Goal: Task Accomplishment & Management: Complete application form

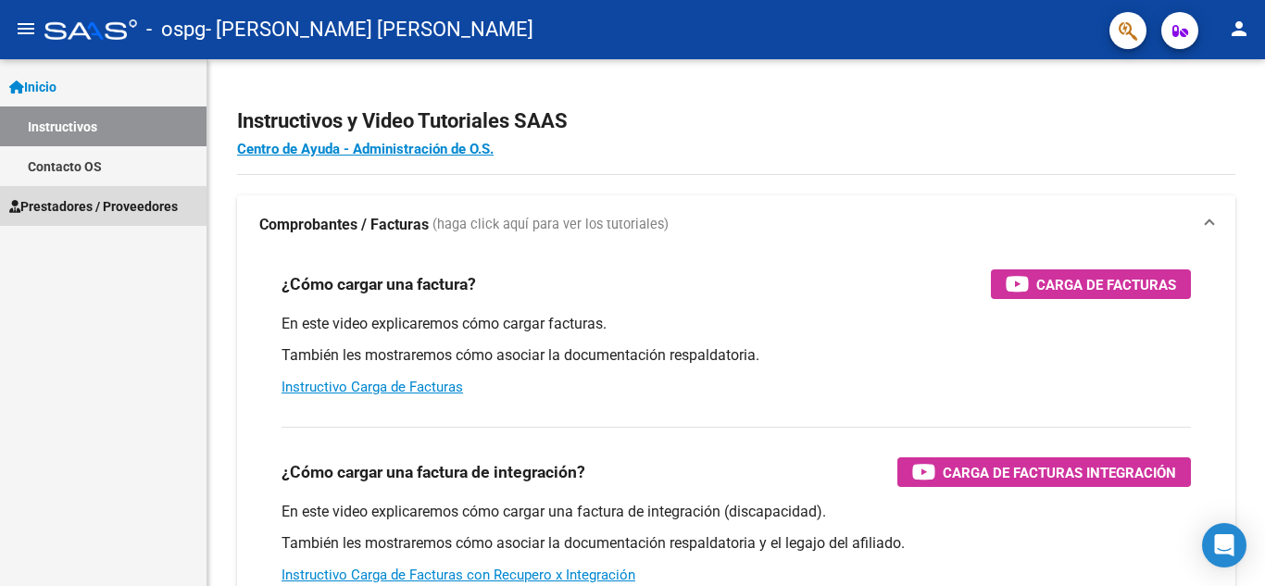
click at [41, 208] on span "Prestadores / Proveedores" at bounding box center [93, 206] width 169 height 20
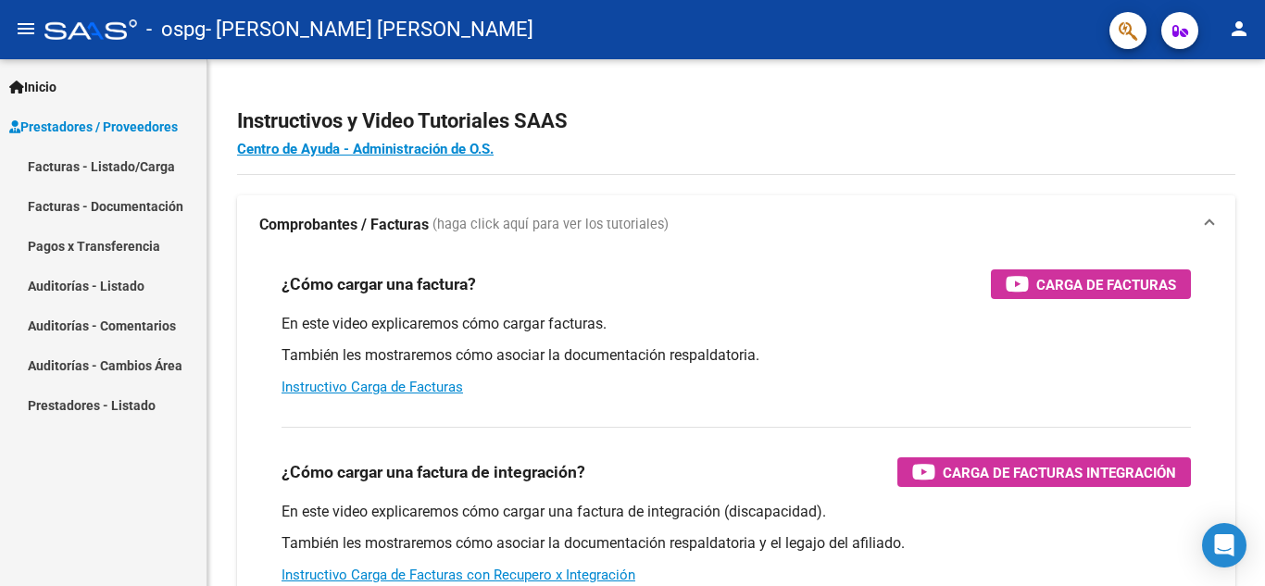
click at [94, 178] on link "Facturas - Listado/Carga" at bounding box center [103, 166] width 206 height 40
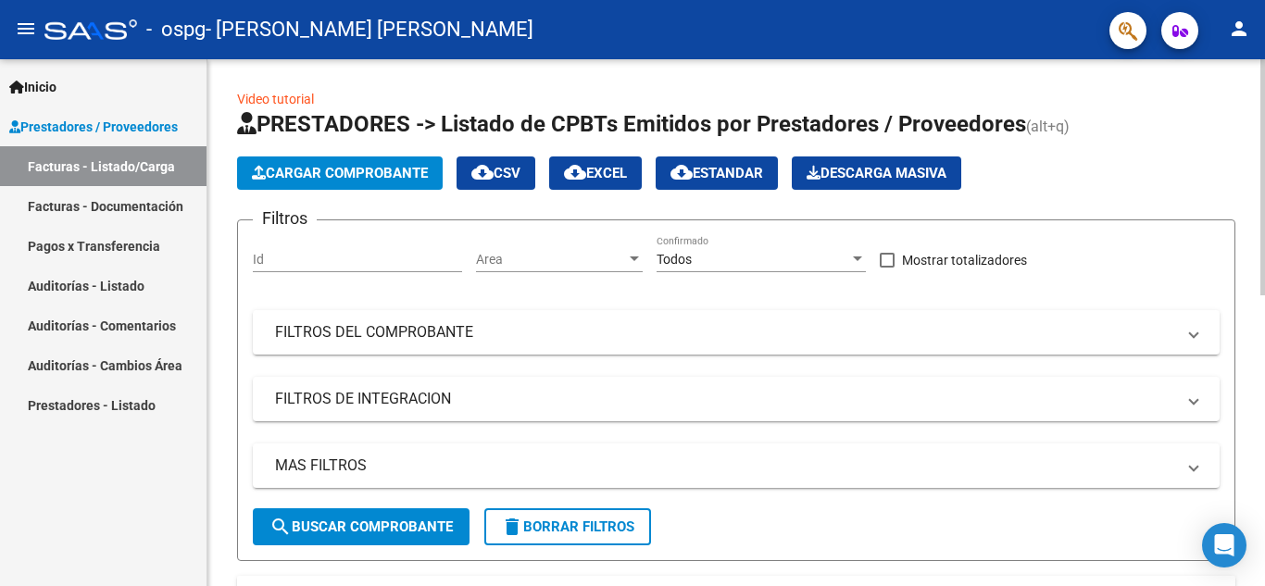
click at [366, 179] on span "Cargar Comprobante" at bounding box center [340, 173] width 176 height 17
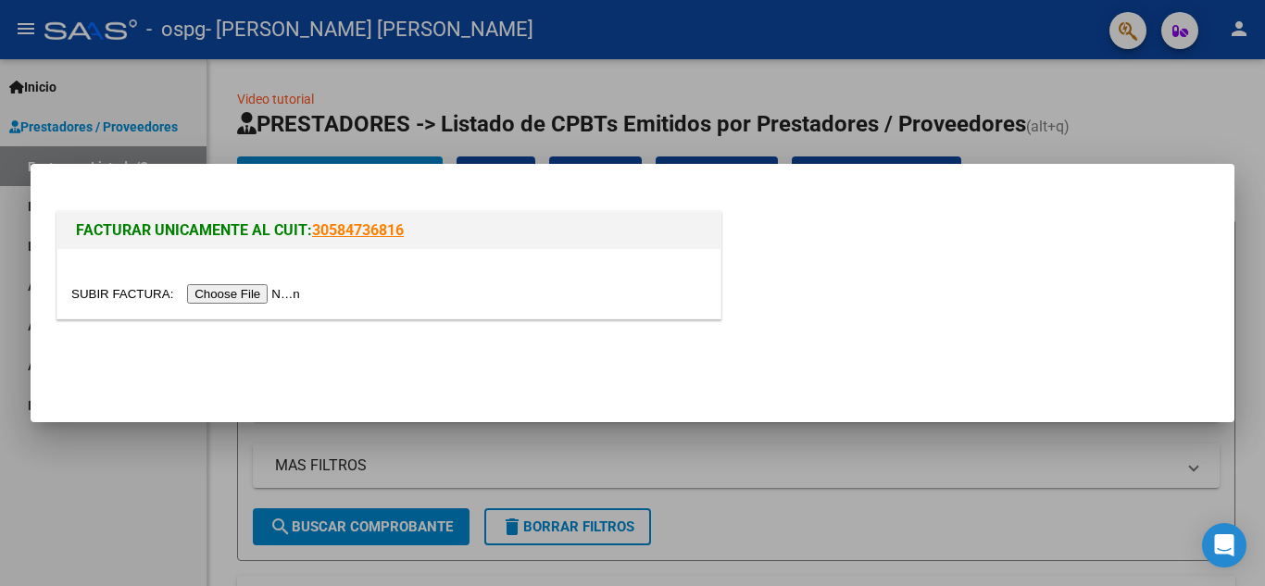
click at [238, 295] on input "file" at bounding box center [188, 293] width 234 height 19
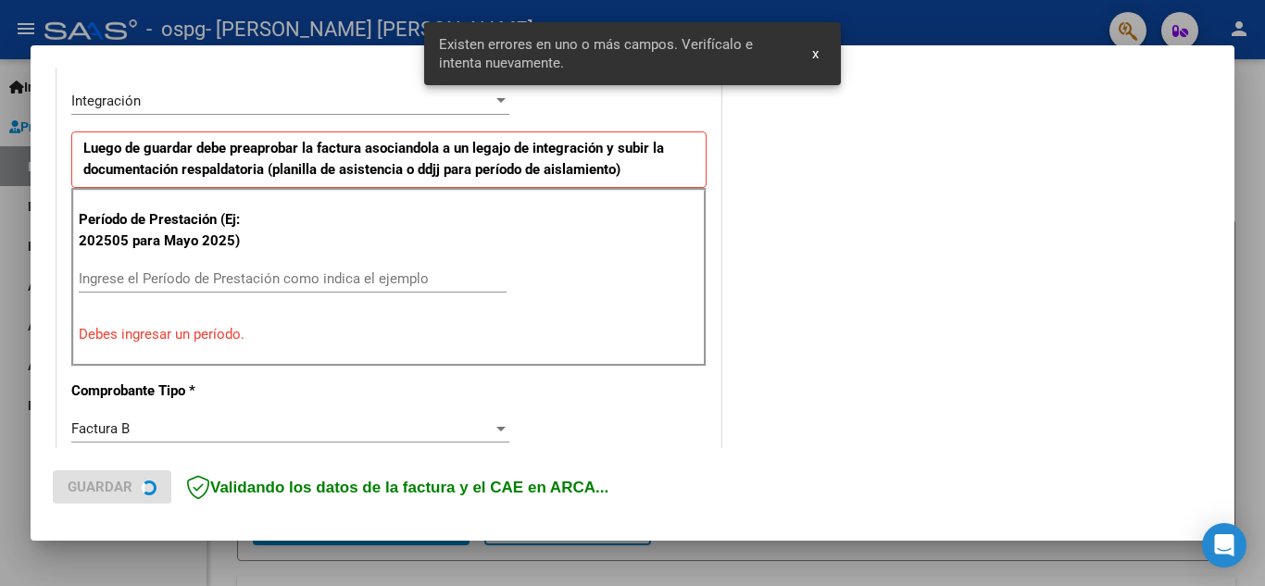
scroll to position [455, 0]
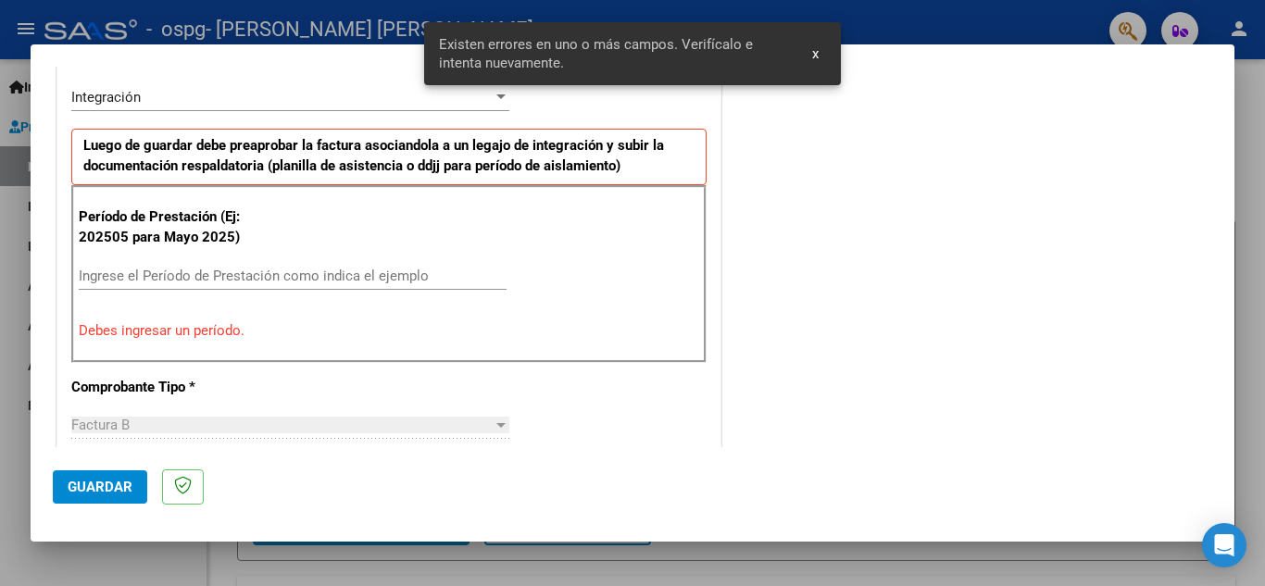
click at [398, 282] on input "Ingrese el Período de Prestación como indica el ejemplo" at bounding box center [293, 276] width 428 height 17
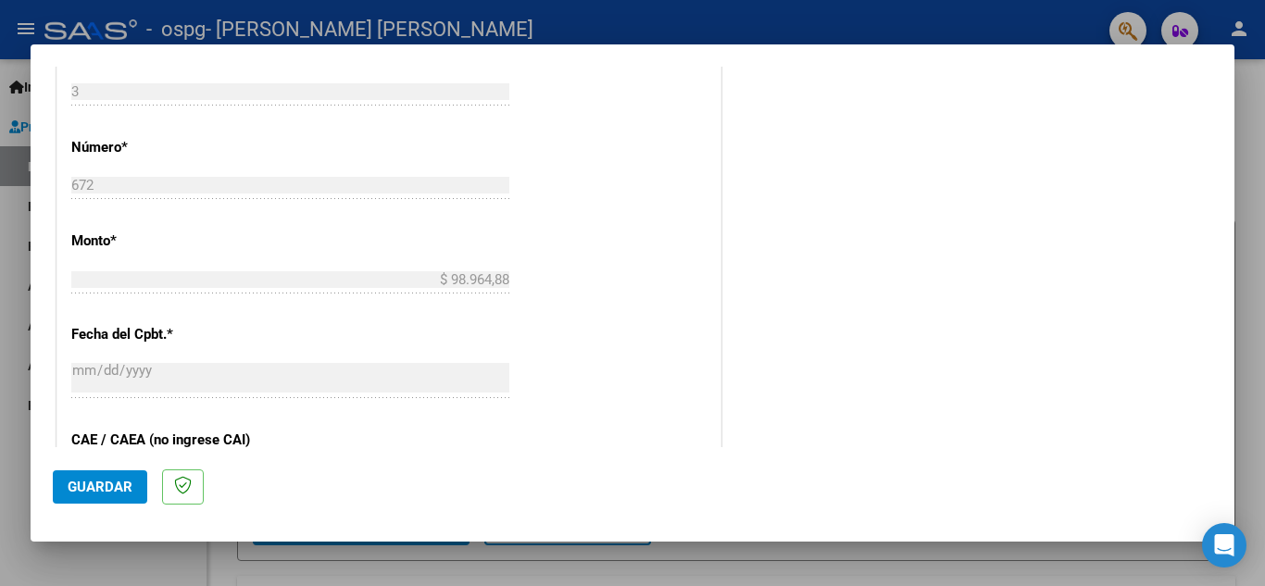
scroll to position [1249, 0]
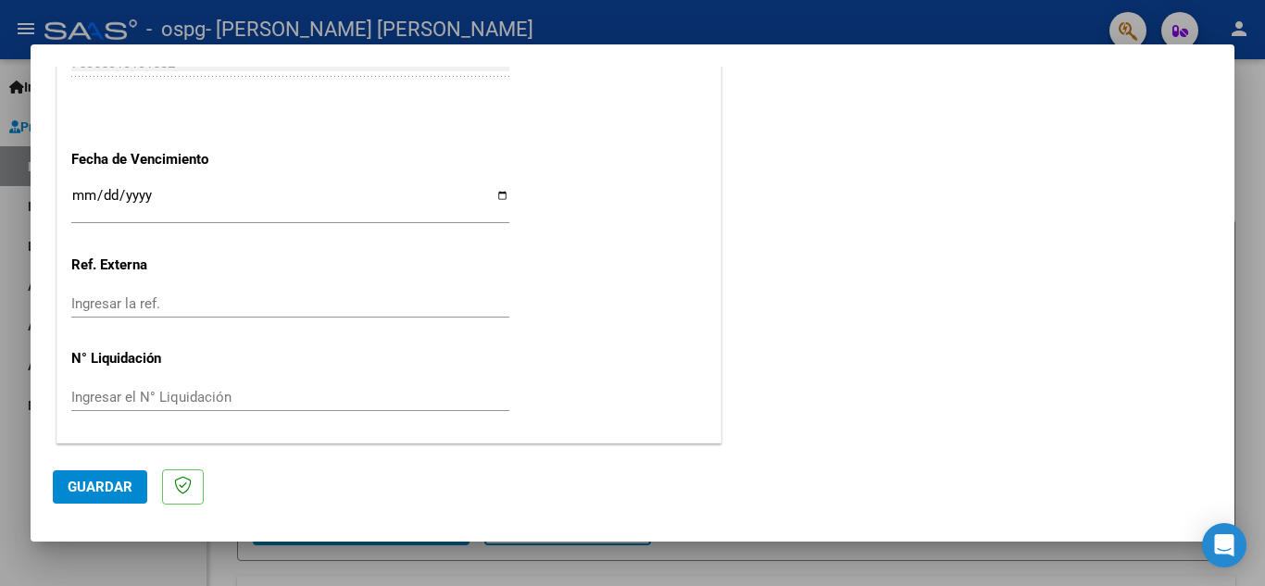
type input "202508"
click at [106, 490] on span "Guardar" at bounding box center [100, 487] width 65 height 17
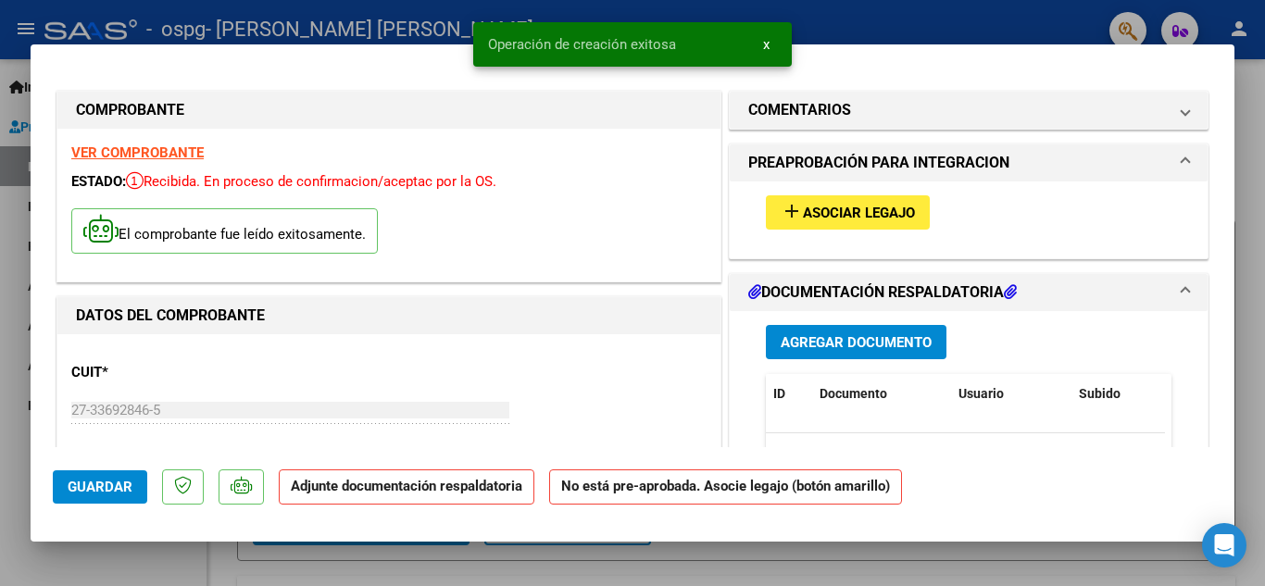
click at [847, 207] on span "Asociar Legajo" at bounding box center [859, 213] width 112 height 17
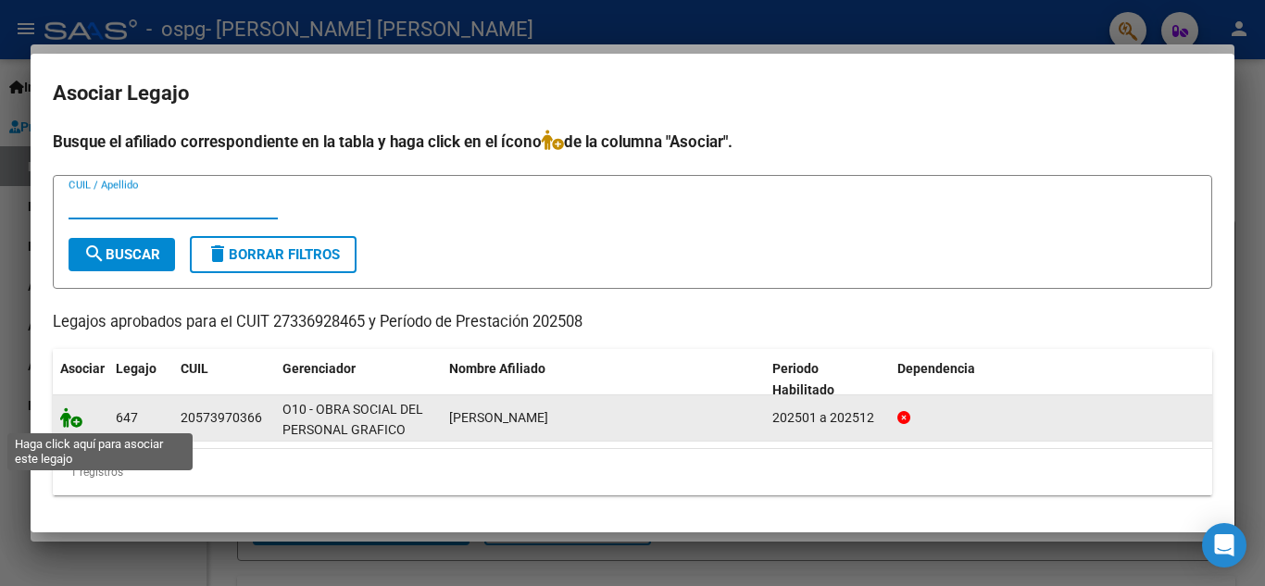
click at [65, 419] on icon at bounding box center [71, 417] width 22 height 20
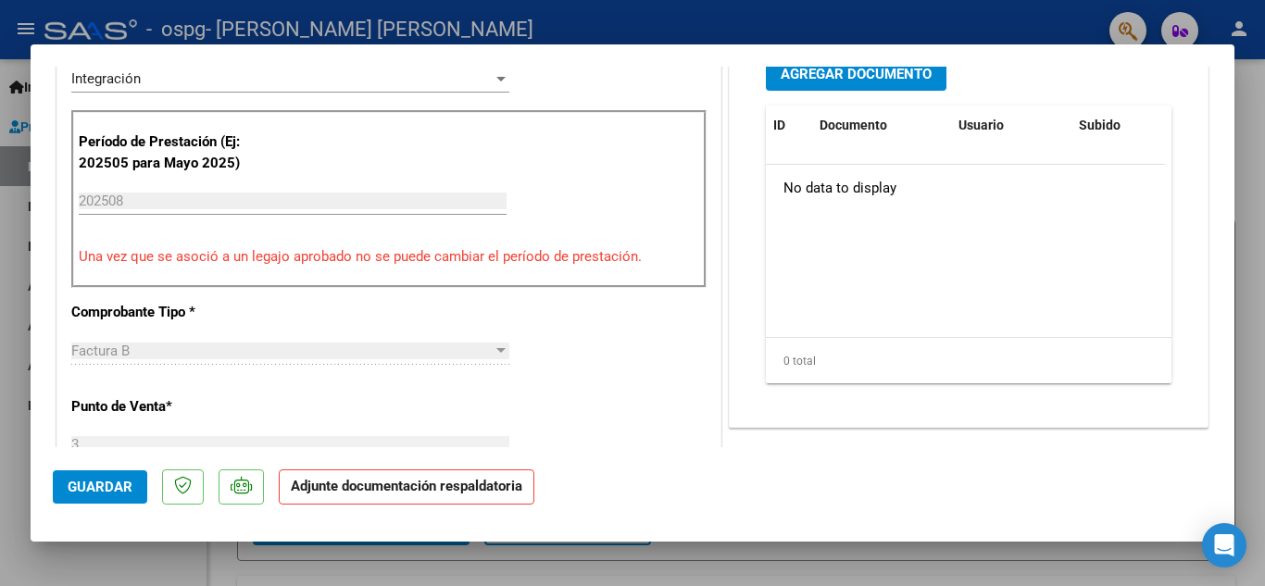
scroll to position [463, 0]
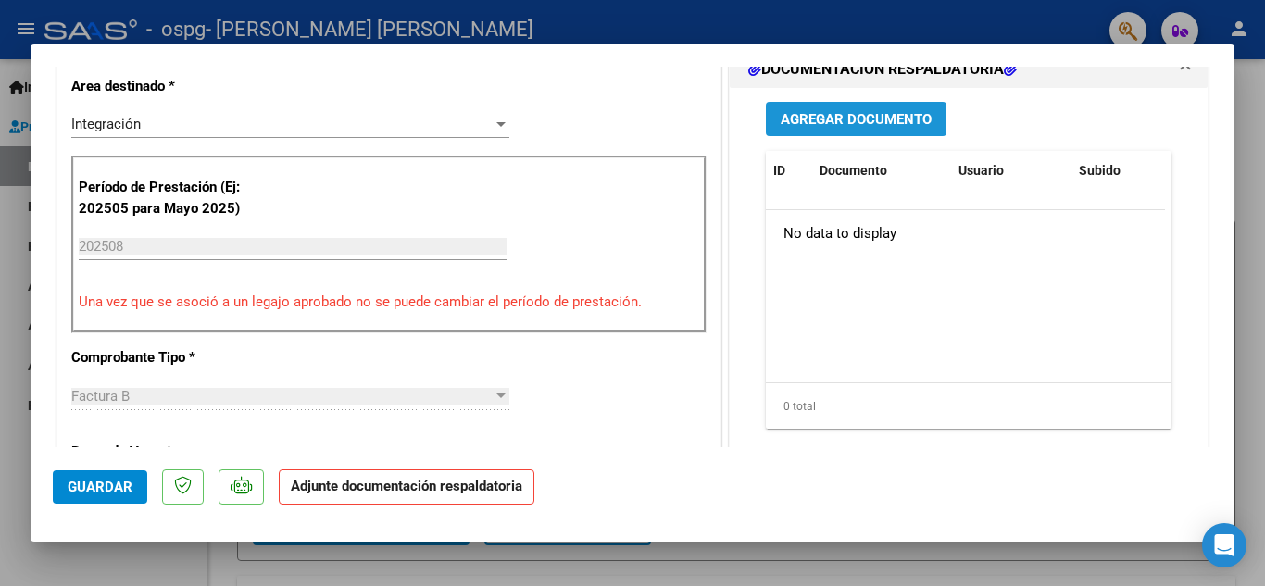
click at [816, 120] on span "Agregar Documento" at bounding box center [856, 119] width 151 height 17
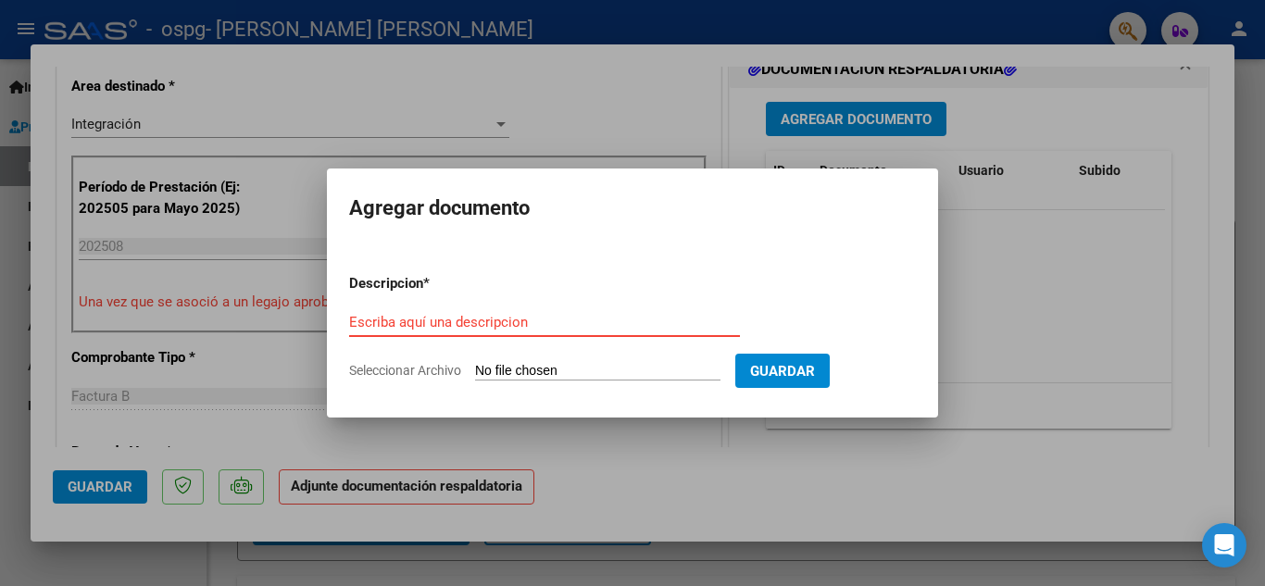
click at [575, 388] on form "Descripcion * Escriba aquí una descripcion Seleccionar Archivo Guardar" at bounding box center [632, 326] width 567 height 135
click at [569, 367] on input "Seleccionar Archivo" at bounding box center [597, 372] width 245 height 18
type input "C:\fakepath\[PERSON_NAME] [PERSON_NAME] psicologia .pdf"
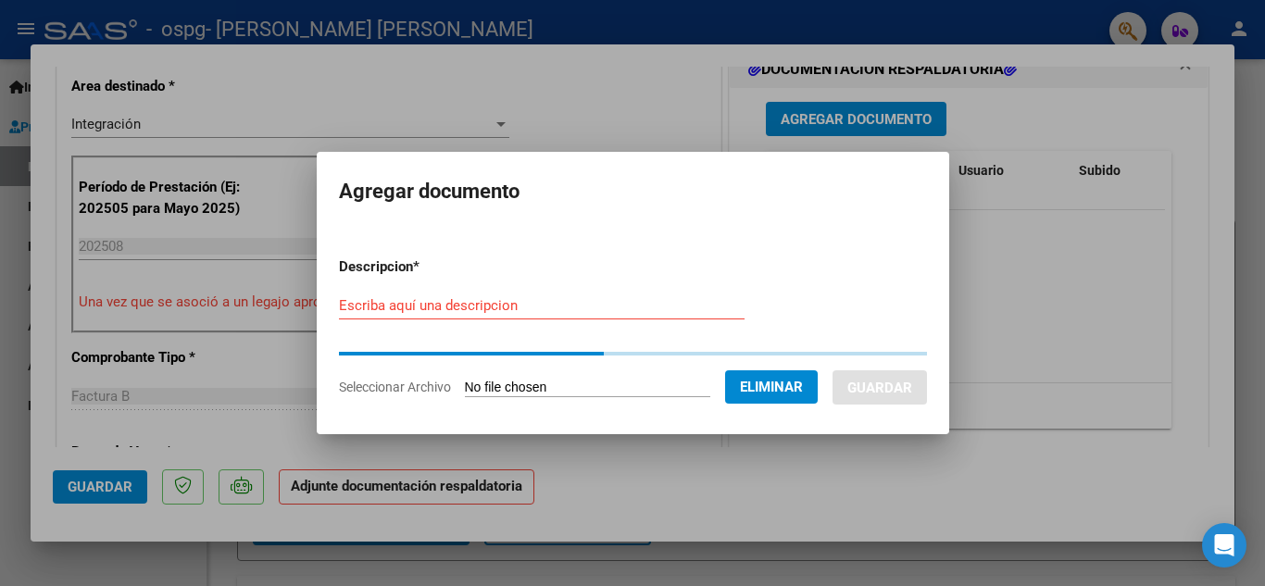
click at [546, 298] on input "Escriba aquí una descripcion" at bounding box center [542, 305] width 406 height 17
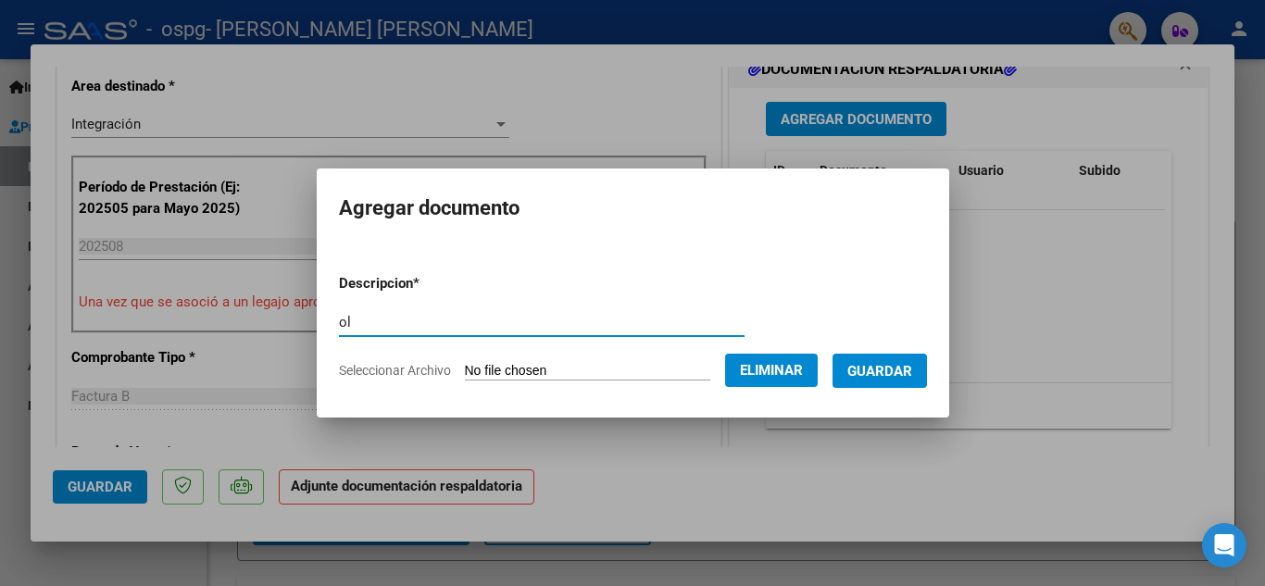
type input "o"
type input "planilla de asistencias"
click at [878, 376] on span "Guardar" at bounding box center [879, 371] width 65 height 17
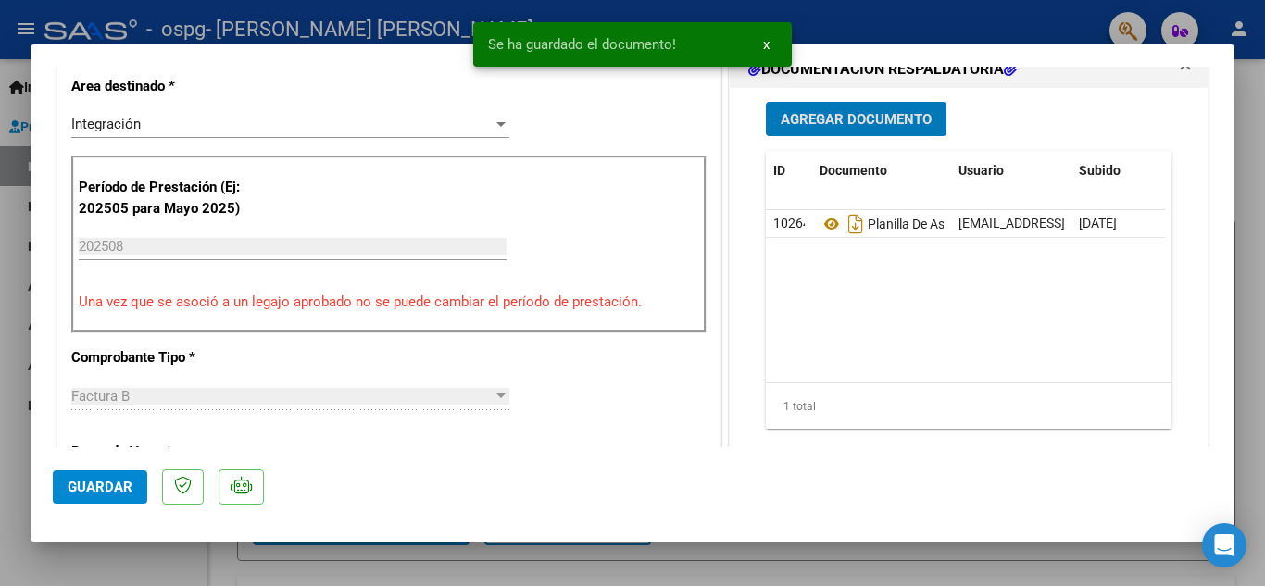
click at [887, 135] on button "Agregar Documento" at bounding box center [856, 119] width 181 height 34
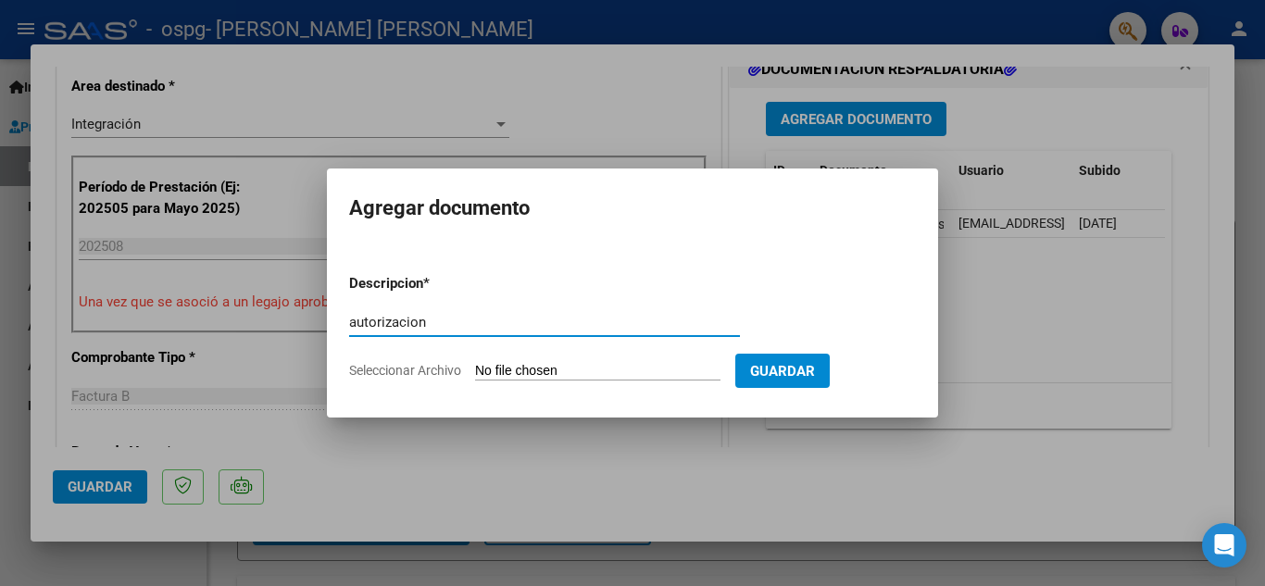
type input "autorizacion"
click at [540, 371] on input "Seleccionar Archivo" at bounding box center [597, 372] width 245 height 18
type input "C:\fakepath\AUTORIZACIONE 2025.doc1 (1).doc"
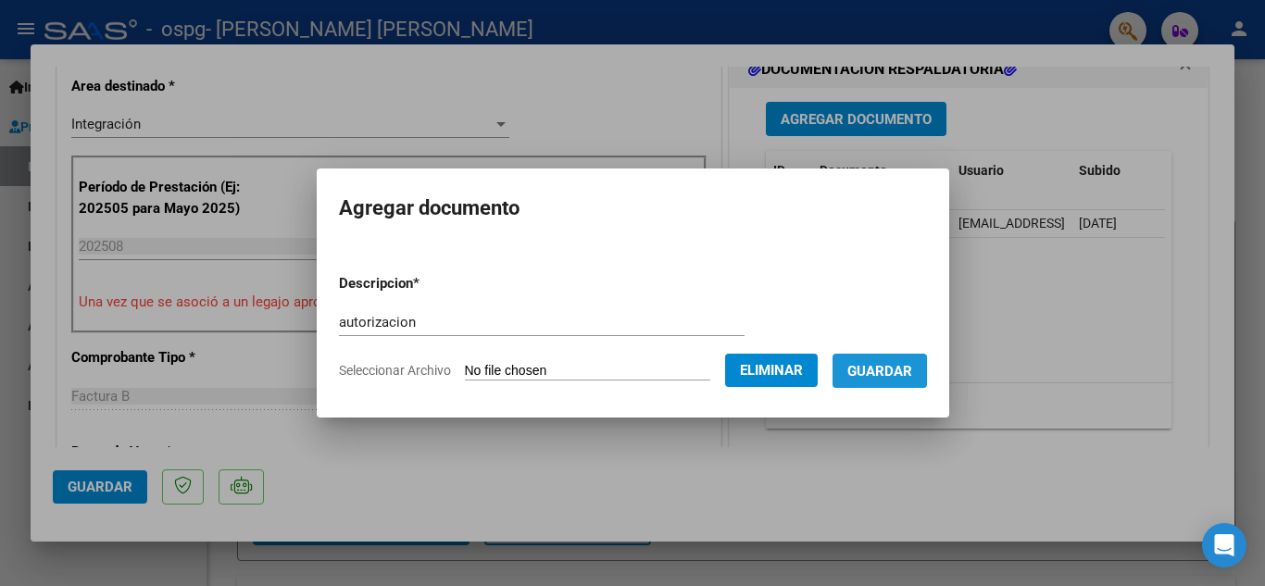
click at [903, 372] on span "Guardar" at bounding box center [879, 371] width 65 height 17
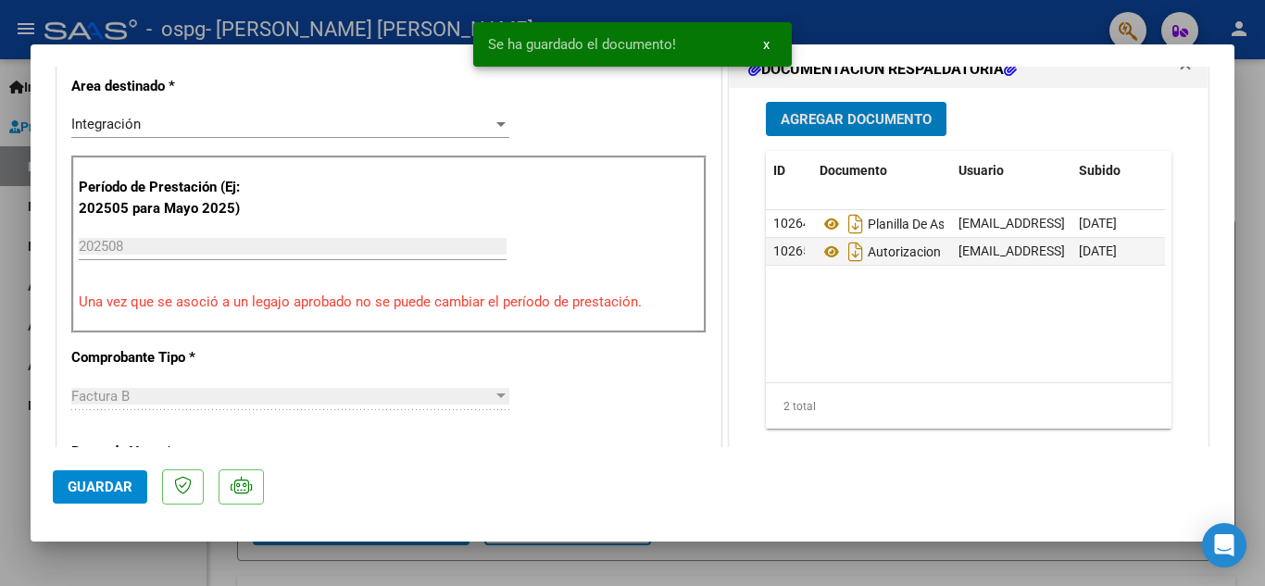
click at [828, 119] on span "Agregar Documento" at bounding box center [856, 119] width 151 height 17
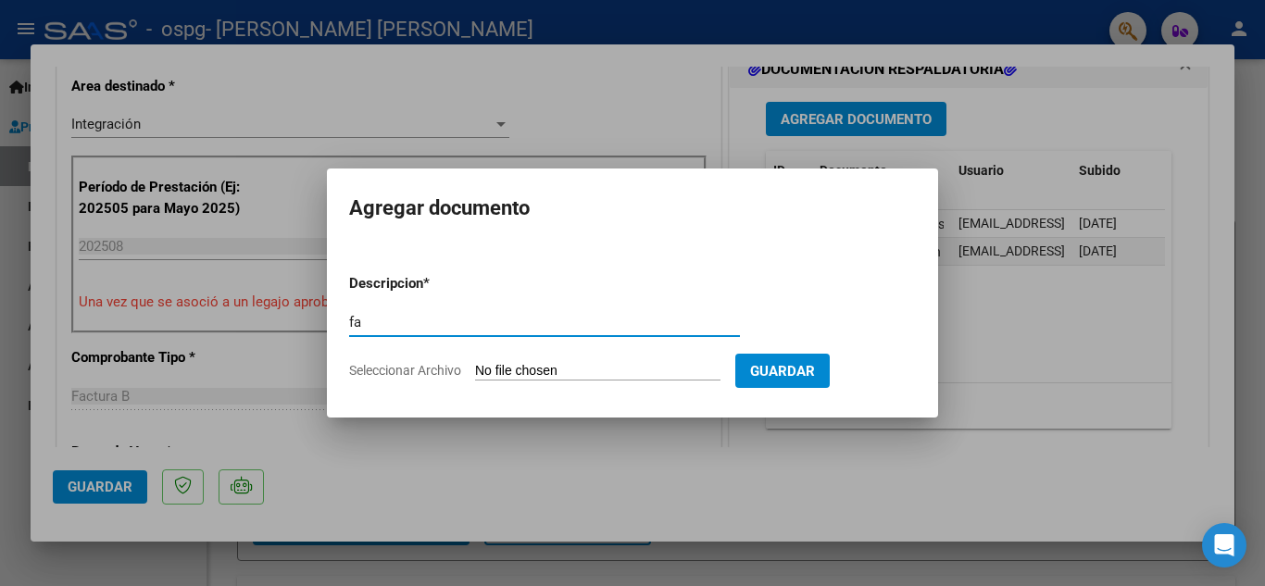
type input "f"
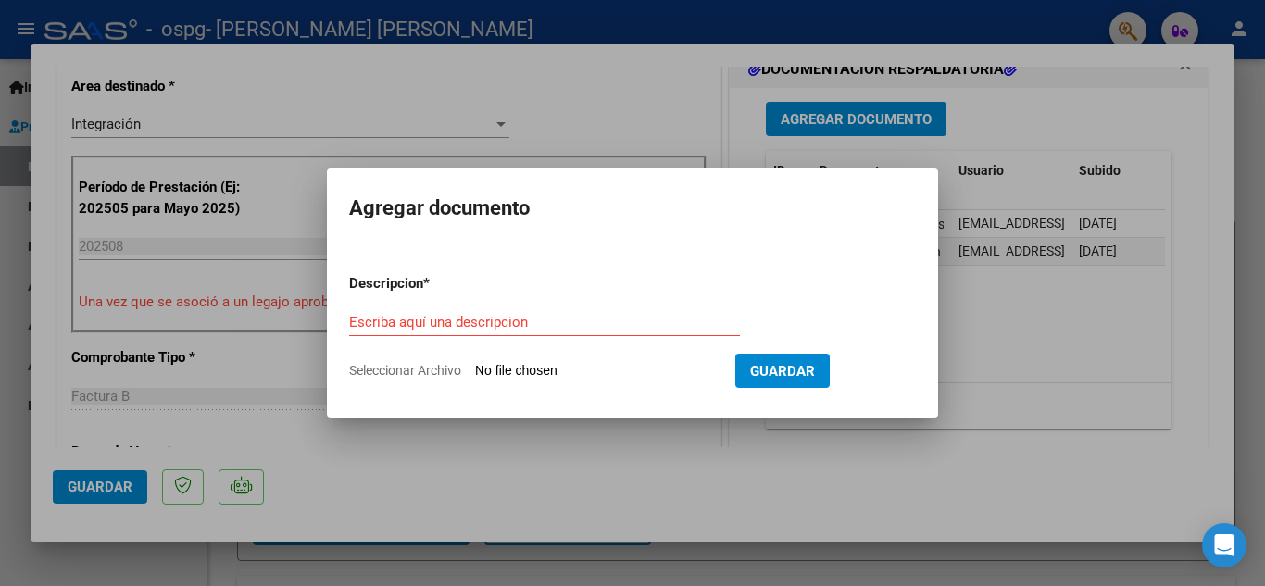
click at [718, 454] on div at bounding box center [632, 293] width 1265 height 586
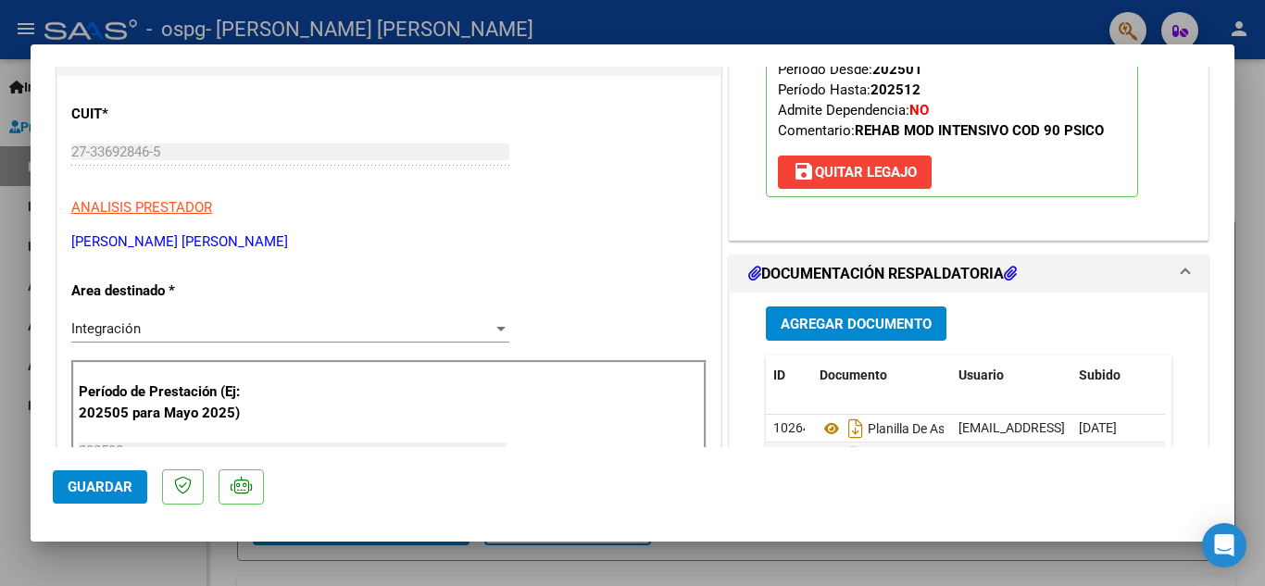
scroll to position [0, 0]
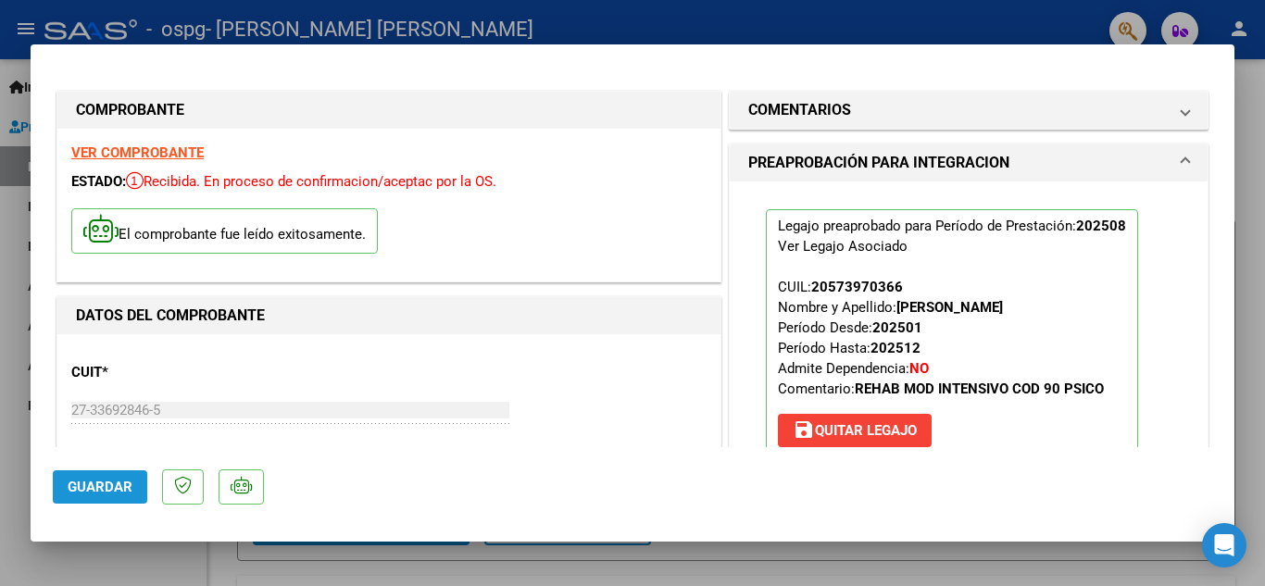
click at [108, 494] on span "Guardar" at bounding box center [100, 487] width 65 height 17
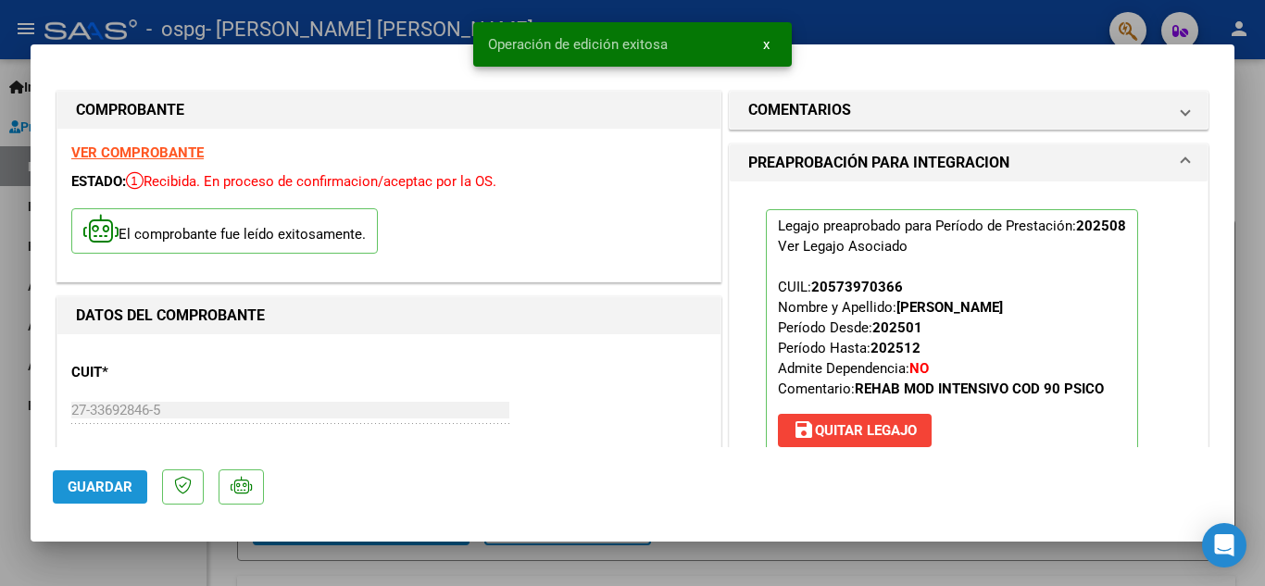
click at [108, 494] on span "Guardar" at bounding box center [100, 487] width 65 height 17
